Goal: Find contact information: Find contact information

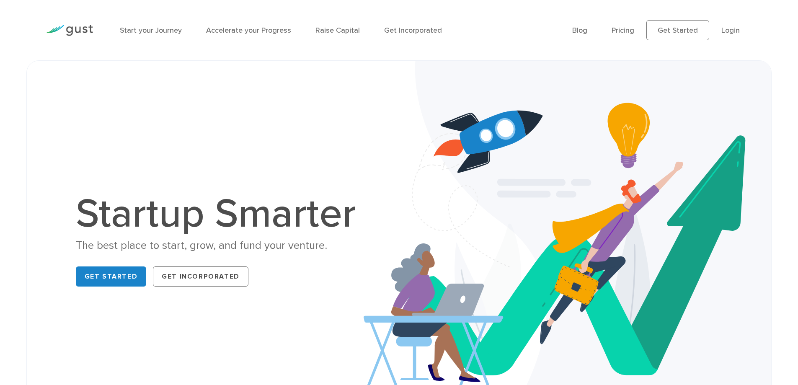
click at [178, 57] on div "Start your Journey Accelerate your Progress Raise Capital Get Incorporated Blog…" at bounding box center [399, 30] width 719 height 60
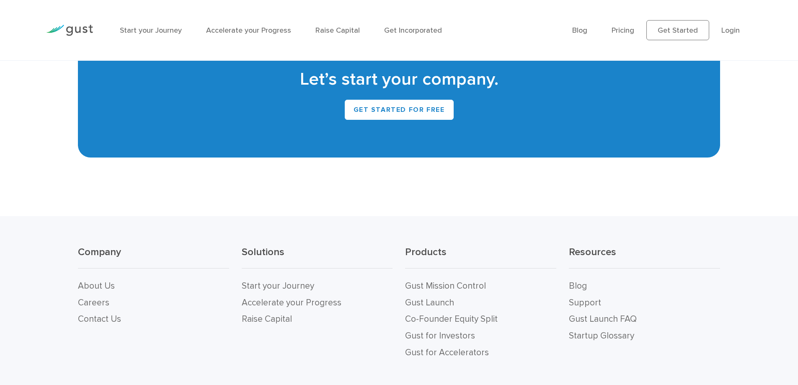
scroll to position [3730, 0]
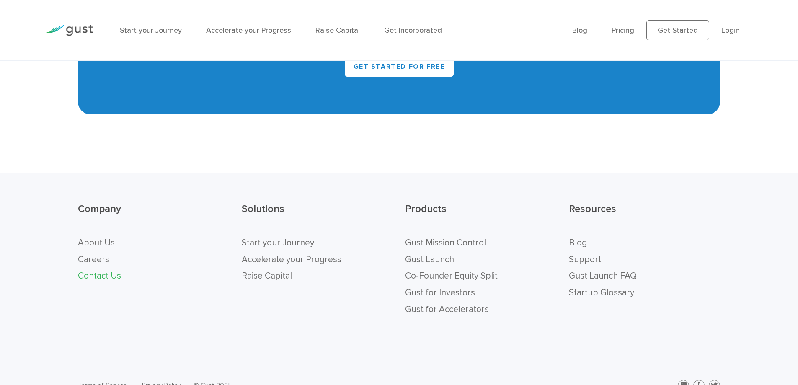
click at [92, 275] on link "Contact Us" at bounding box center [99, 276] width 43 height 10
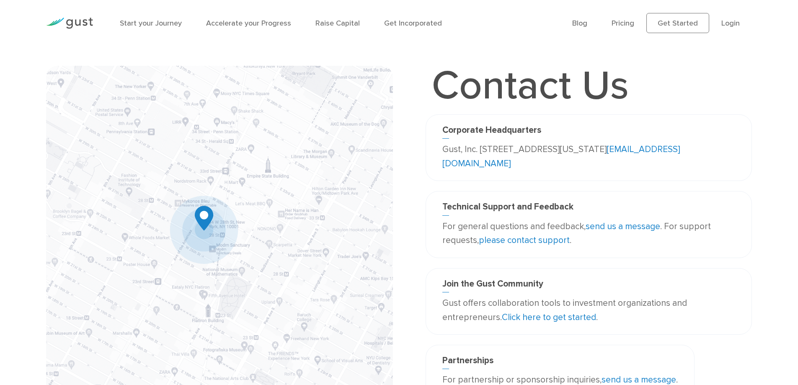
scroll to position [6, 0]
